Goal: Information Seeking & Learning: Learn about a topic

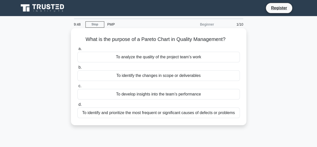
click at [143, 113] on div "To identify and prioritize the most frequent or significant causes of defects o…" at bounding box center [159, 112] width 163 height 11
click at [78, 106] on input "d. To identify and prioritize the most frequent or significant causes of defect…" at bounding box center [78, 104] width 0 height 3
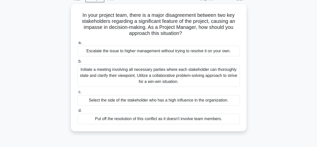
scroll to position [26, 0]
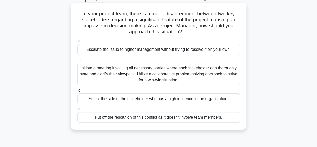
click at [190, 75] on div "Initiate a meeting involving all necessary parties where each stakeholder can t…" at bounding box center [159, 74] width 163 height 23
click at [78, 61] on input "b. Initiate a meeting involving all necessary parties where each stakeholder ca…" at bounding box center [78, 59] width 0 height 3
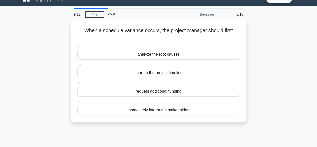
scroll to position [0, 0]
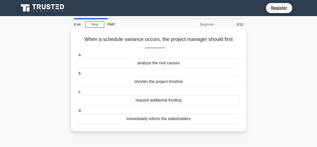
click at [176, 65] on div "analyze the root causes" at bounding box center [159, 63] width 163 height 11
click at [78, 56] on input "a. analyze the root causes" at bounding box center [78, 54] width 0 height 3
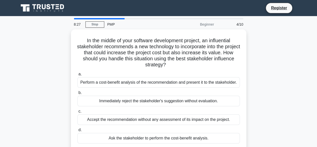
drag, startPoint x: 316, startPoint y: 71, endPoint x: 318, endPoint y: 85, distance: 13.9
click at [317, 85] on html "Register 8:27 Stop PMP" at bounding box center [158, 135] width 317 height 271
click at [294, 91] on div "In the middle of your software development project, an influential stakeholder …" at bounding box center [159, 92] width 286 height 127
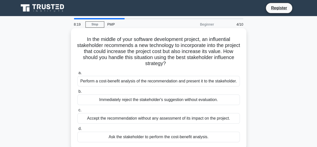
click at [174, 84] on div "Perform a cost-benefit analysis of the recommendation and present it to the sta…" at bounding box center [159, 81] width 163 height 11
click at [78, 74] on input "a. Perform a cost-benefit analysis of the recommendation and present it to the …" at bounding box center [78, 72] width 0 height 3
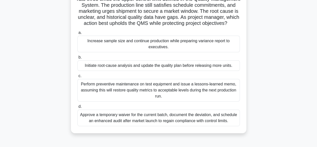
scroll to position [45, 0]
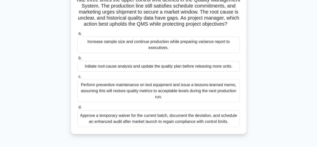
click at [211, 71] on div "Initiate root-cause analysis and update the quality plan before releasing more …" at bounding box center [159, 66] width 163 height 11
click at [78, 60] on input "b. Initiate root-cause analysis and update the quality plan before releasing mo…" at bounding box center [78, 57] width 0 height 3
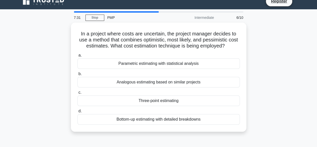
scroll to position [0, 0]
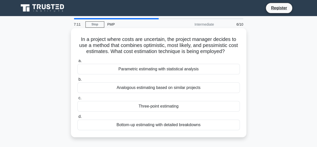
click at [171, 109] on div "Three-point estimating" at bounding box center [159, 106] width 163 height 11
click at [78, 100] on input "c. Three-point estimating" at bounding box center [78, 97] width 0 height 3
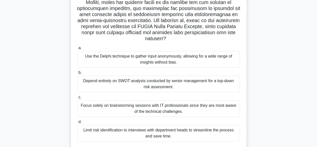
scroll to position [111, 0]
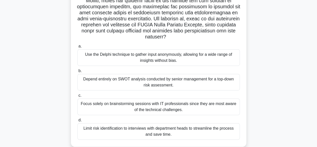
click at [184, 55] on div "Use the Delphi technique to gather input anonymously, allowing for a wide range…" at bounding box center [159, 57] width 163 height 17
click at [78, 48] on input "a. Use the Delphi technique to gather input anonymously, allowing for a wide ra…" at bounding box center [78, 46] width 0 height 3
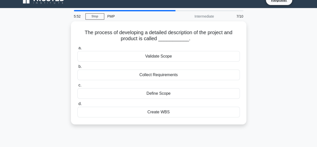
scroll to position [0, 0]
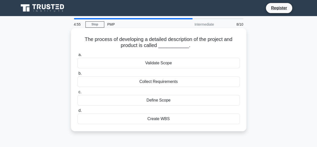
click at [179, 84] on div "Collect Requirements" at bounding box center [159, 81] width 163 height 11
click at [78, 75] on input "b. Collect Requirements" at bounding box center [78, 73] width 0 height 3
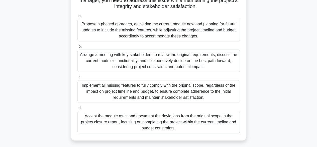
scroll to position [77, 0]
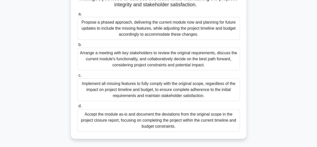
click at [195, 67] on div "Arrange a meeting with key stakeholders to review the original requirements, di…" at bounding box center [159, 59] width 163 height 23
click at [78, 46] on input "b. Arrange a meeting with key stakeholders to review the original requirements,…" at bounding box center [78, 44] width 0 height 3
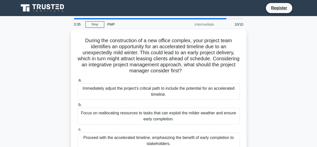
scroll to position [124, 0]
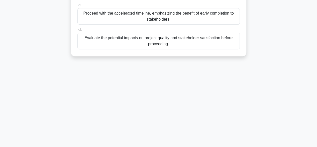
drag, startPoint x: 316, startPoint y: 96, endPoint x: 319, endPoint y: 79, distance: 17.7
click at [317, 79] on html "Register 3:33 Stop PMP" at bounding box center [158, 11] width 317 height 271
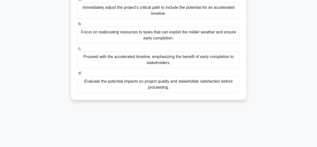
scroll to position [79, 0]
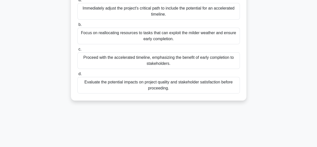
click at [219, 83] on div "Evaluate the potential impacts on project quality and stakeholder satisfaction …" at bounding box center [159, 85] width 163 height 17
click at [78, 75] on input "d. Evaluate the potential impacts on project quality and stakeholder satisfacti…" at bounding box center [78, 73] width 0 height 3
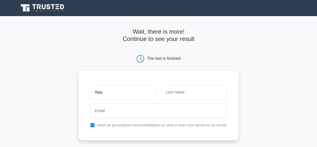
type input "Ajay"
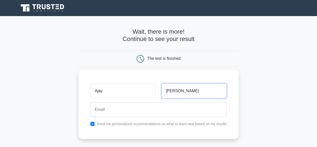
type input "Ravindran"
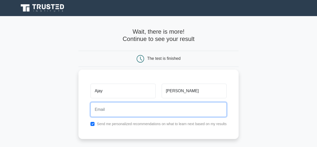
click at [160, 108] on input "email" at bounding box center [159, 109] width 136 height 15
type input "ajayr16@gmail.com"
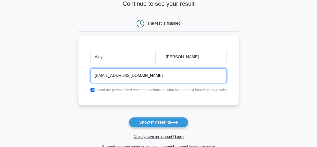
scroll to position [39, 0]
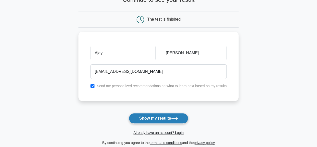
click at [163, 120] on button "Show my results" at bounding box center [158, 118] width 59 height 11
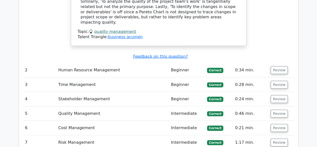
scroll to position [641, 0]
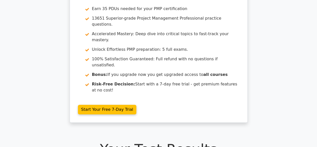
scroll to position [0, 0]
